Goal: Task Accomplishment & Management: Manage account settings

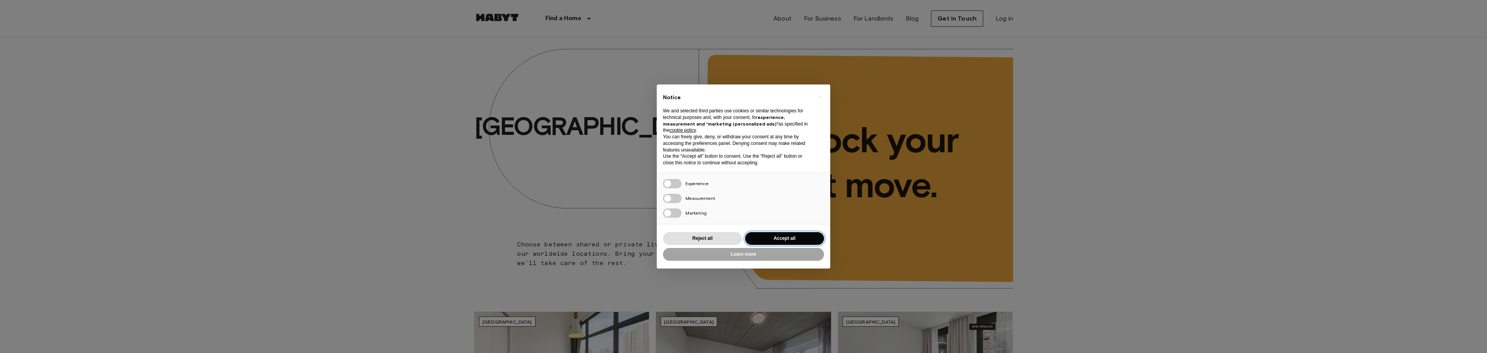
click at [791, 234] on button "Accept all" at bounding box center [784, 238] width 79 height 13
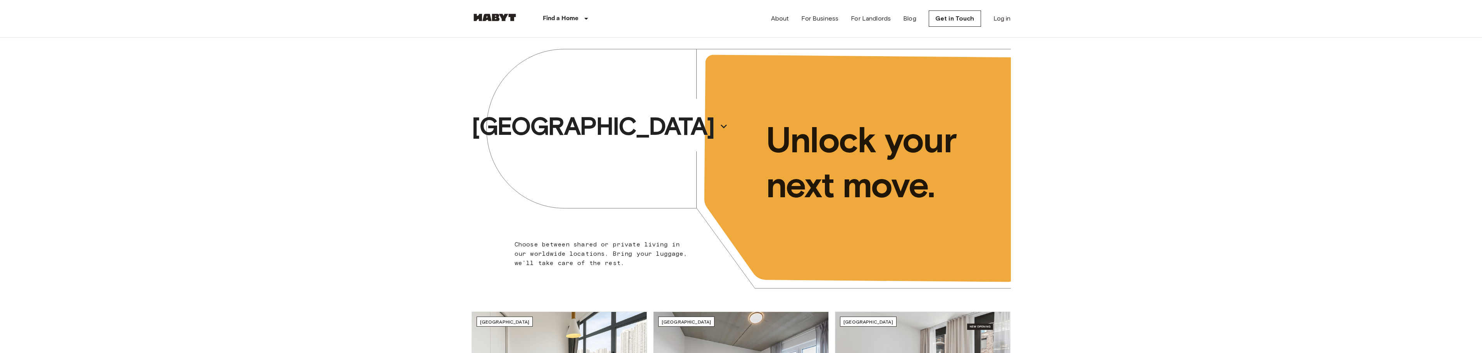
click at [1011, 19] on nav "Find a Home [GEOGRAPHIC_DATA] [GEOGRAPHIC_DATA] [GEOGRAPHIC_DATA] [GEOGRAPHIC_D…" at bounding box center [741, 18] width 558 height 37
click at [1007, 19] on link "Log in" at bounding box center [1001, 18] width 17 height 9
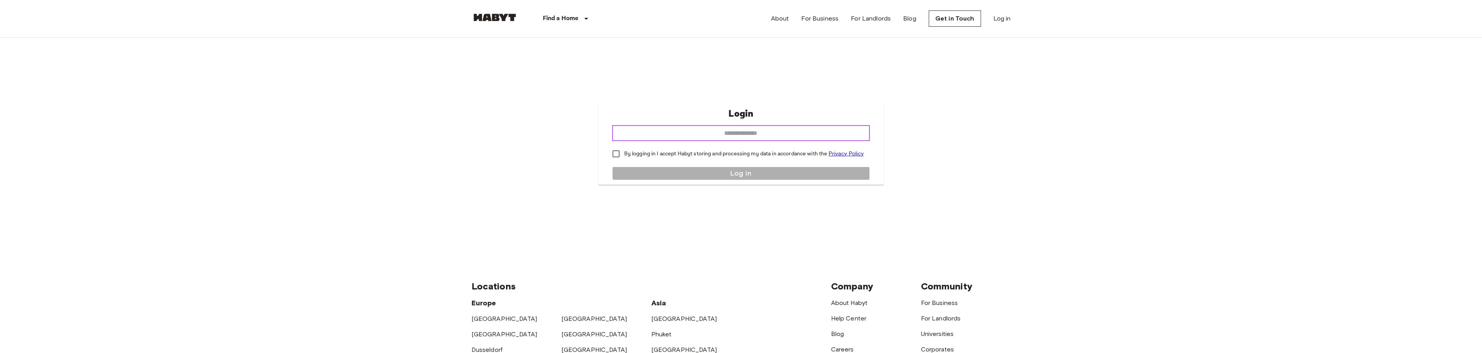
click at [730, 134] on input "email" at bounding box center [741, 132] width 258 height 15
type input "**********"
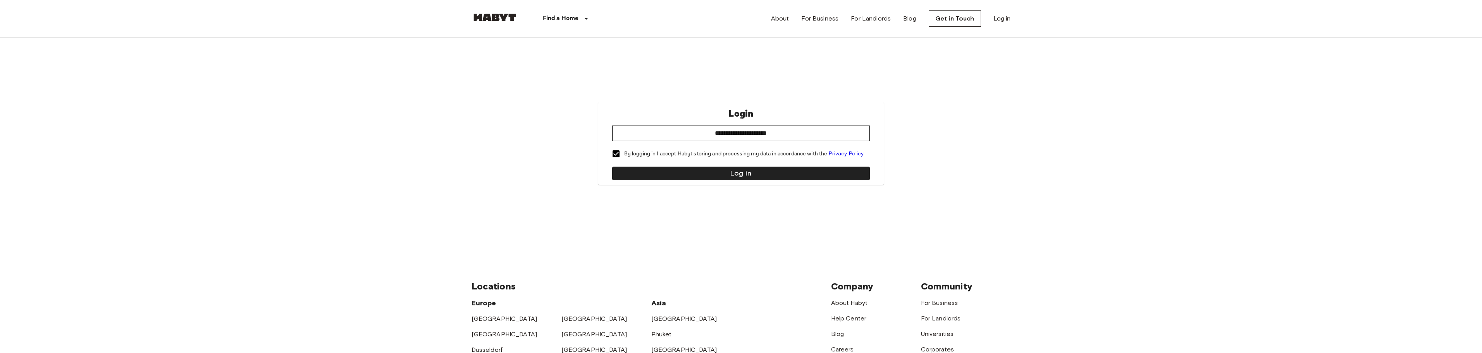
click at [661, 151] on p "By logging in I accept Habyt storing and processing my data in accordance with …" at bounding box center [744, 154] width 240 height 9
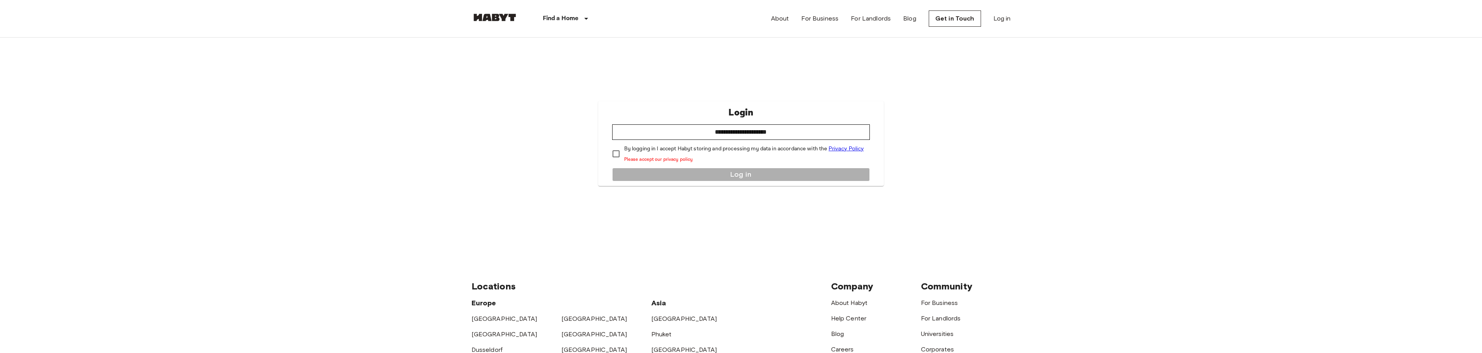
click at [670, 150] on p "By logging in I accept Habyt storing and processing my data in accordance with …" at bounding box center [744, 153] width 240 height 19
click at [712, 178] on button "Log in" at bounding box center [741, 174] width 258 height 14
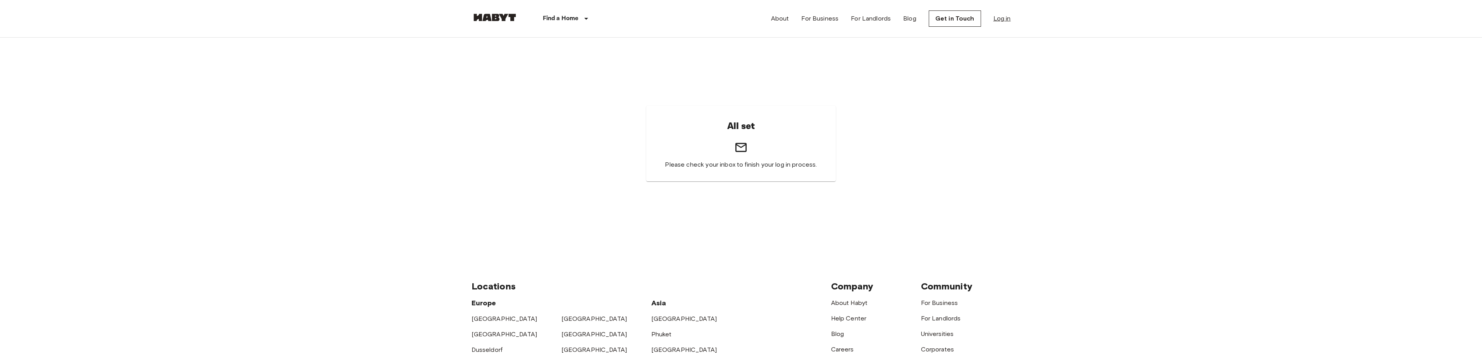
click at [1004, 21] on link "Log in" at bounding box center [1001, 18] width 17 height 9
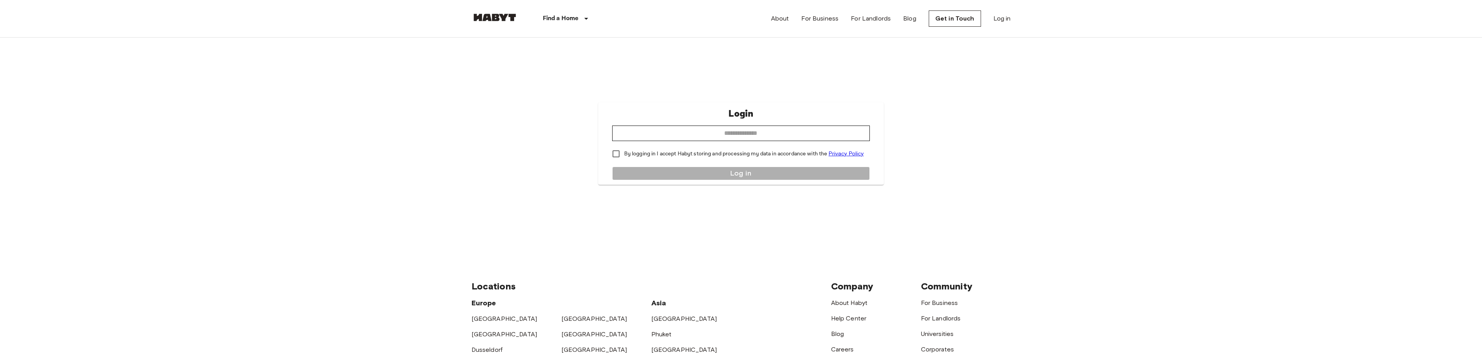
click at [1045, 59] on body "Find a Home Europe Amsterdam Berlin Brussels Cologne Dusseldorf Frankfurt Graz …" at bounding box center [741, 299] width 1482 height 599
click at [486, 10] on div "Find a Home Europe Amsterdam Berlin Brussels Cologne Dusseldorf Frankfurt Graz …" at bounding box center [543, 18] width 144 height 37
click at [486, 16] on img at bounding box center [494, 18] width 46 height 8
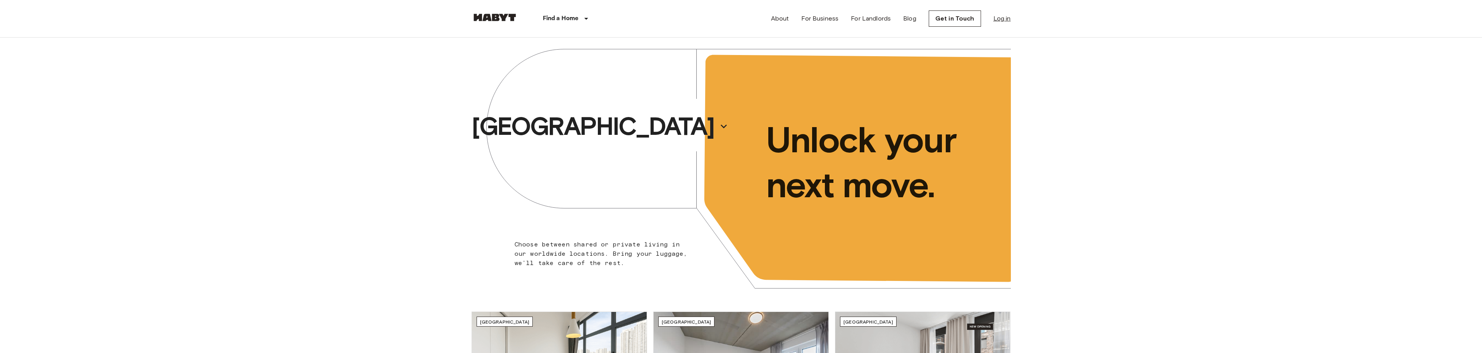
click at [1004, 18] on link "Log in" at bounding box center [1001, 18] width 17 height 9
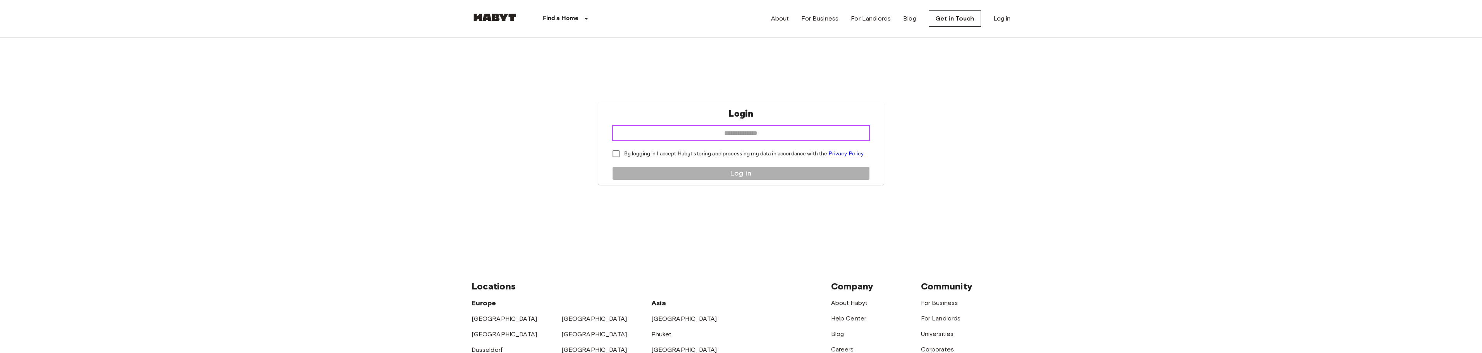
click at [720, 129] on input "email" at bounding box center [741, 132] width 258 height 15
type input "**********"
click at [624, 150] on p "By logging in I accept Habyt storing and processing my data in accordance with …" at bounding box center [744, 154] width 240 height 9
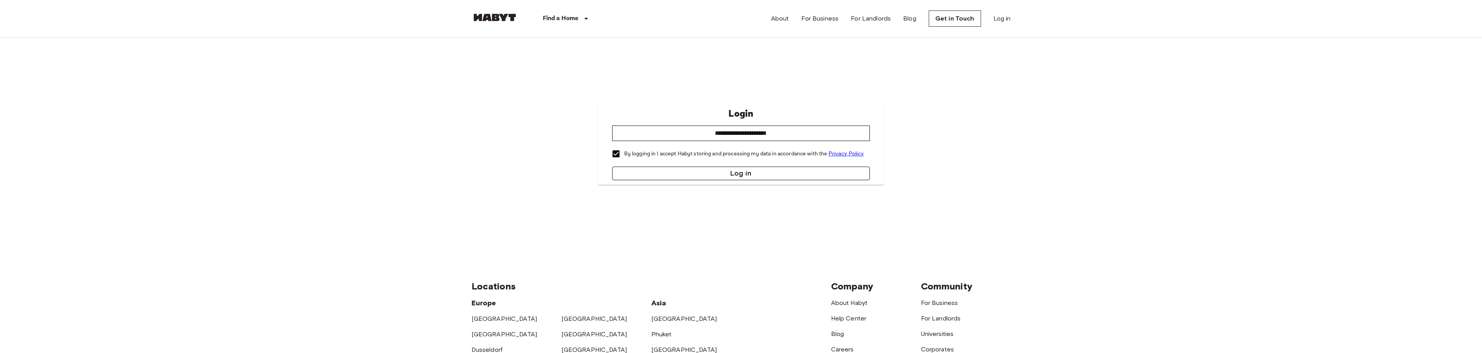
click at [674, 170] on button "Log in" at bounding box center [741, 174] width 258 height 14
click at [1010, 21] on link "Log in" at bounding box center [1001, 18] width 17 height 9
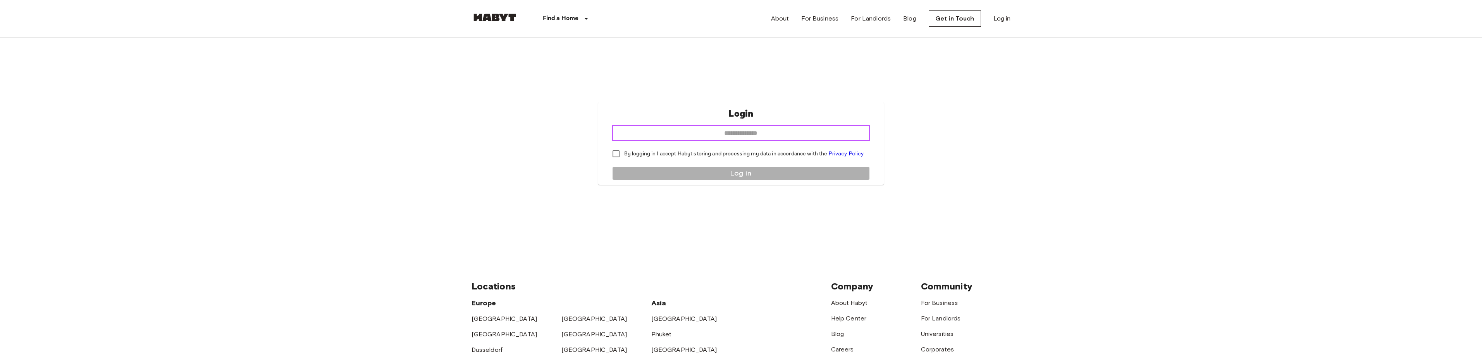
click at [741, 140] on input "email" at bounding box center [741, 132] width 258 height 15
type input "**********"
click at [669, 150] on p "By logging in I accept Habyt storing and processing my data in accordance with …" at bounding box center [744, 154] width 240 height 9
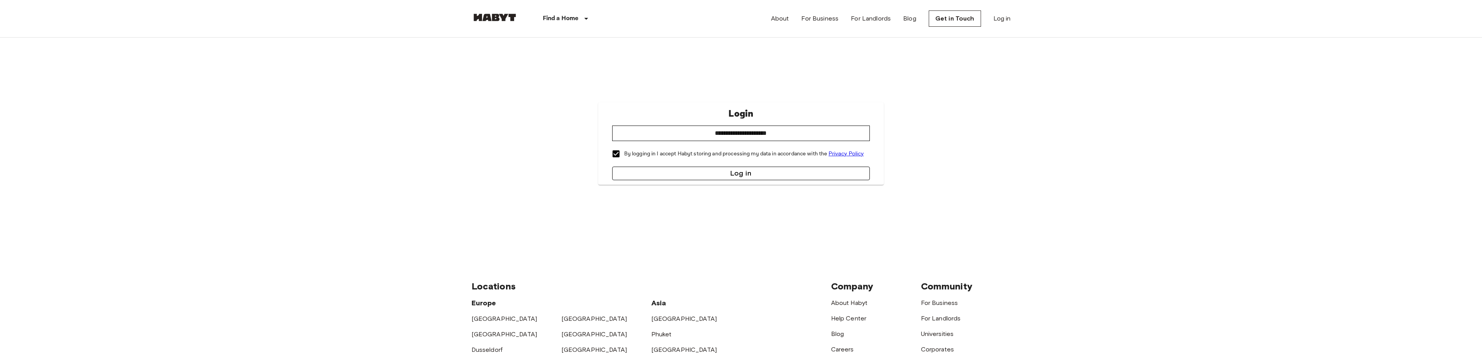
click at [686, 171] on button "Log in" at bounding box center [741, 174] width 258 height 14
